Goal: Entertainment & Leisure: Consume media (video, audio)

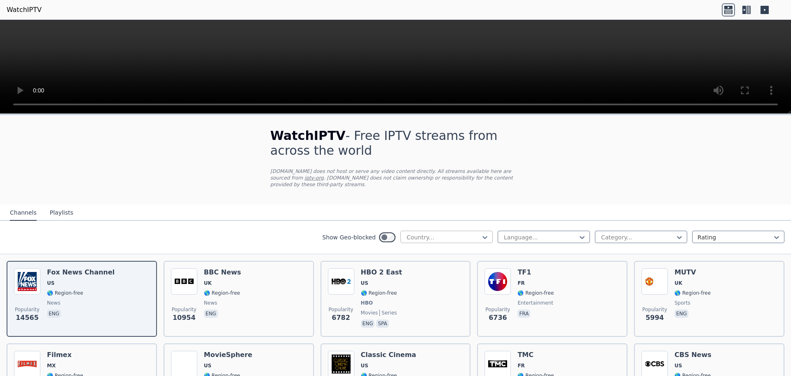
click at [434, 233] on div at bounding box center [443, 237] width 75 height 8
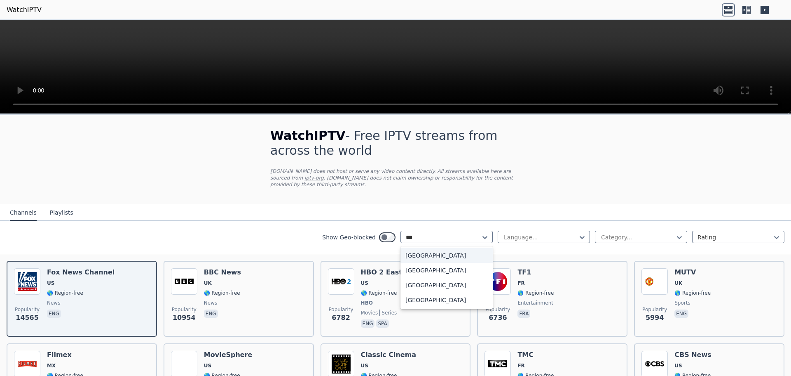
type input "****"
click at [418, 278] on div "[GEOGRAPHIC_DATA]" at bounding box center [447, 284] width 92 height 15
click at [464, 230] on div "Country..." at bounding box center [447, 236] width 92 height 12
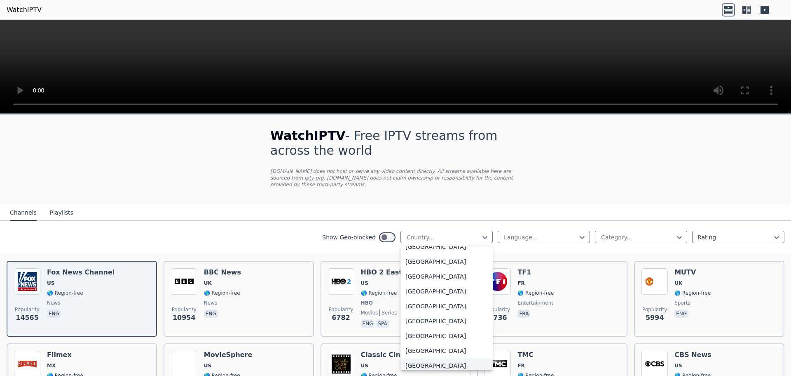
scroll to position [2876, 0]
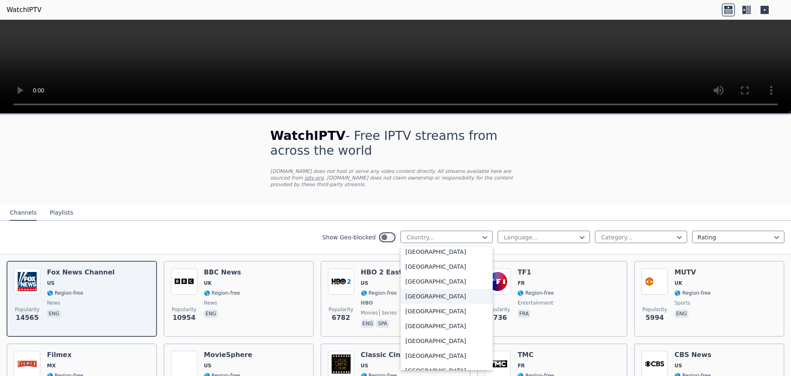
click at [429, 290] on div "[GEOGRAPHIC_DATA]" at bounding box center [447, 296] width 92 height 15
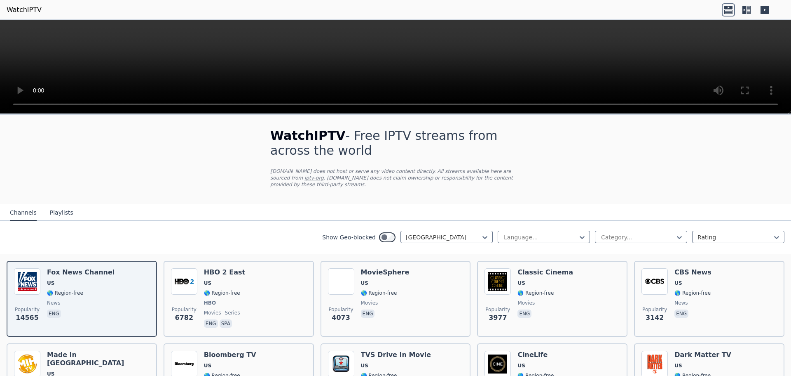
click at [742, 6] on icon at bounding box center [746, 9] width 13 height 13
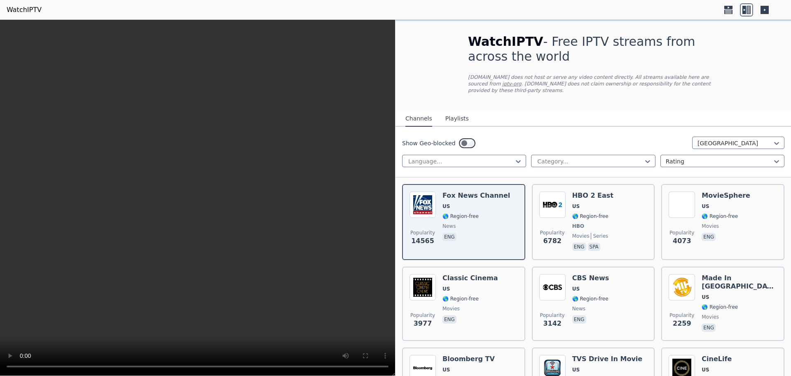
click at [582, 136] on div "Show Geo-blocked United States" at bounding box center [593, 142] width 383 height 13
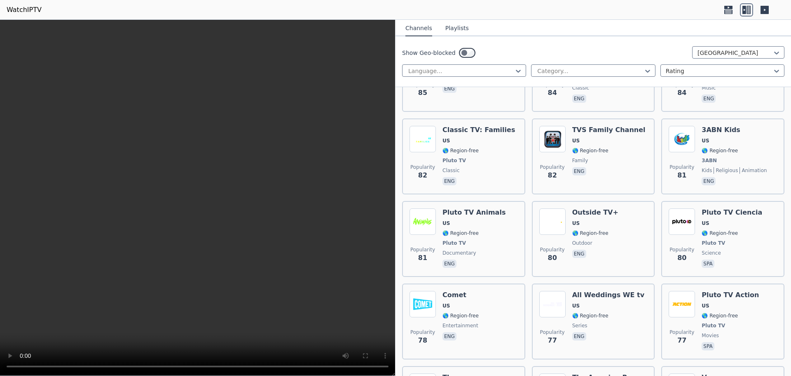
scroll to position [6677, 0]
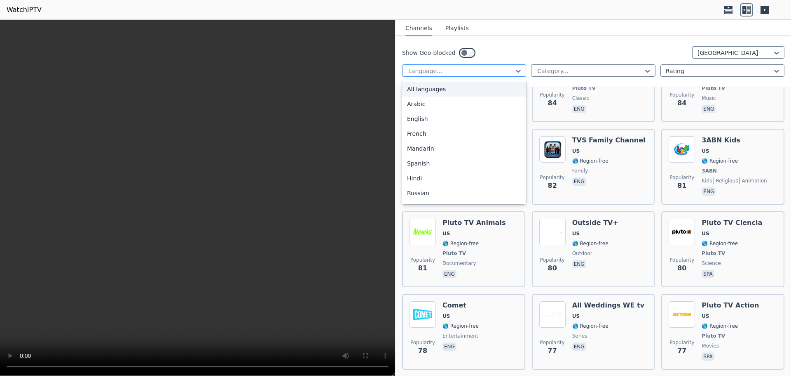
click at [499, 68] on div at bounding box center [461, 71] width 107 height 8
click at [409, 117] on div "English" at bounding box center [464, 118] width 124 height 15
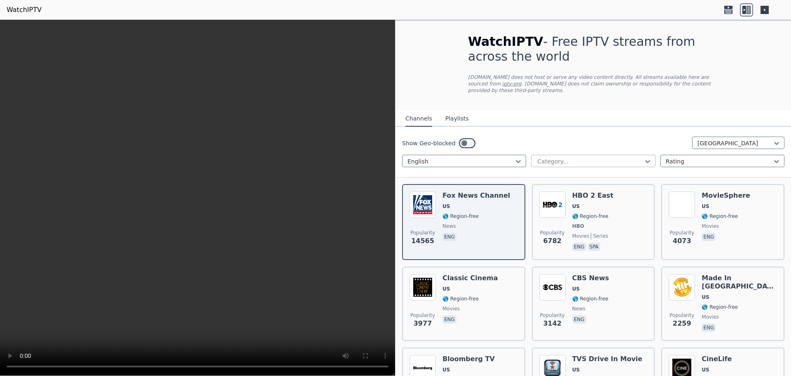
click at [568, 155] on div "Category..." at bounding box center [593, 161] width 124 height 12
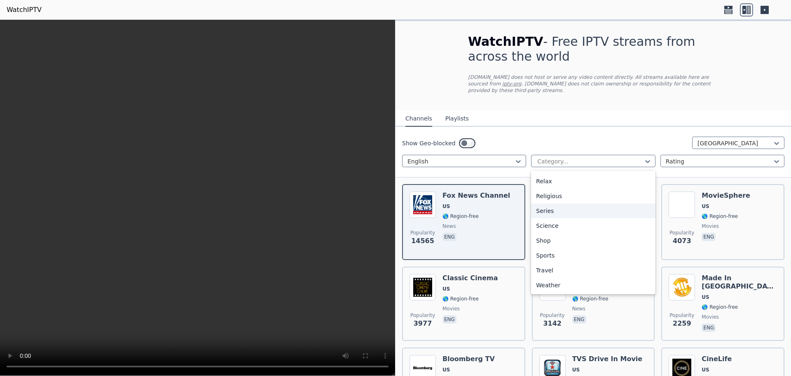
scroll to position [211, 0]
click at [551, 215] on div "News" at bounding box center [593, 220] width 124 height 15
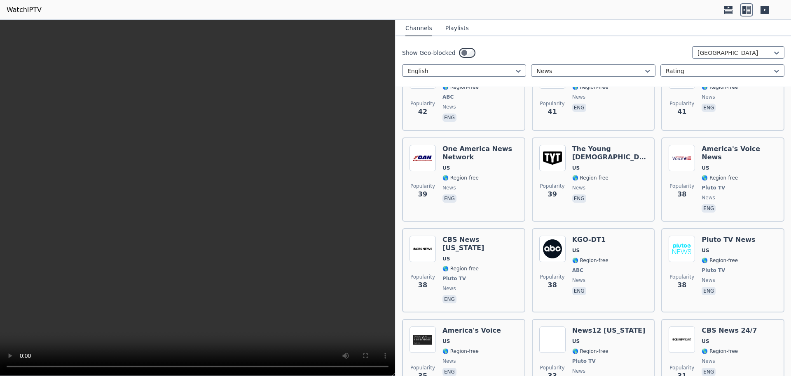
scroll to position [1305, 0]
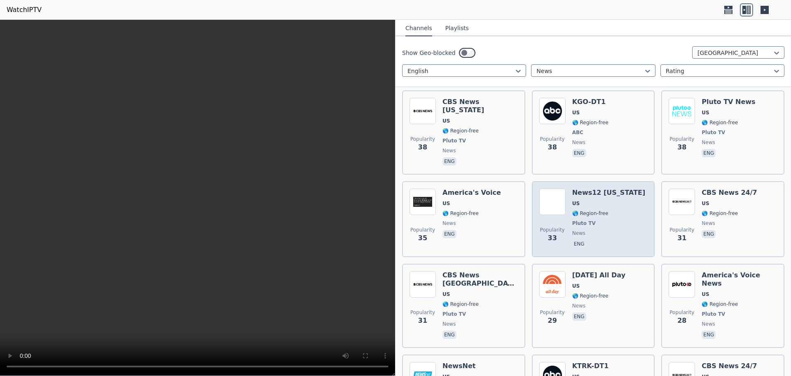
click at [596, 188] on div "News12 New York US 🌎 Region-free Pluto TV news eng" at bounding box center [609, 218] width 73 height 61
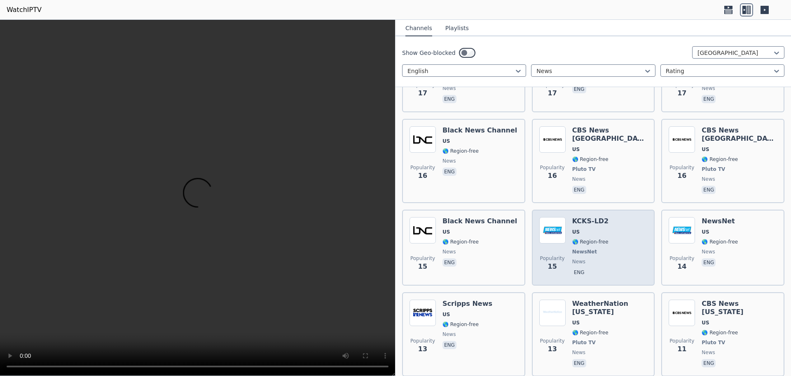
scroll to position [2399, 0]
